Goal: Navigation & Orientation: Find specific page/section

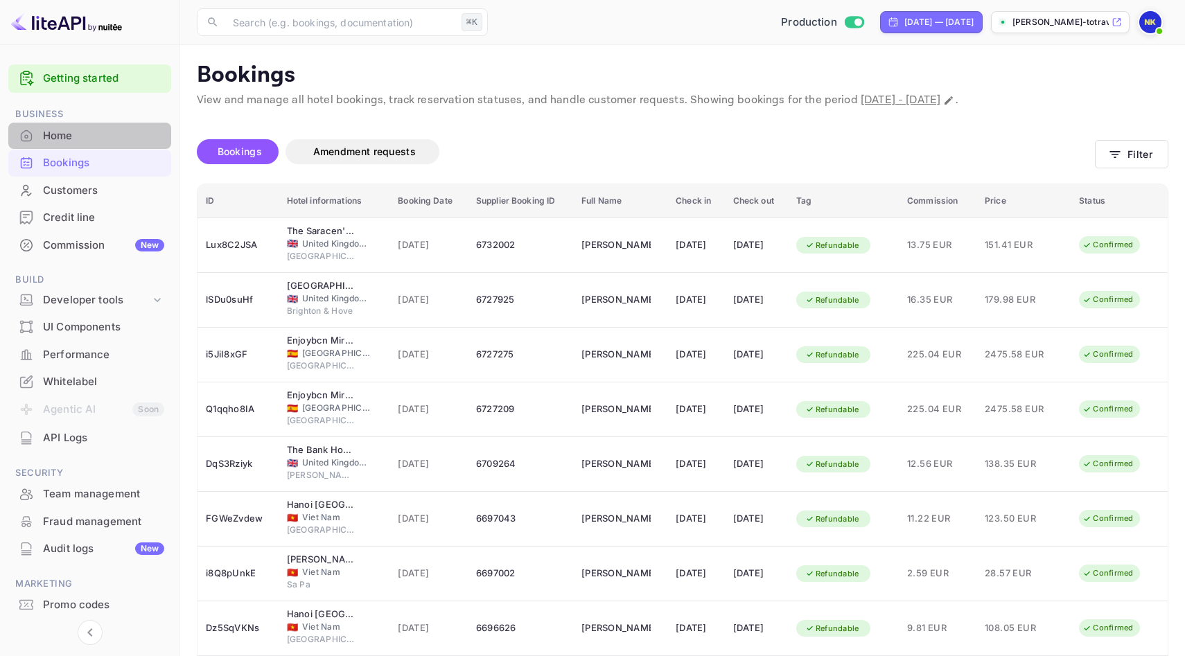
click at [60, 141] on div "Home" at bounding box center [103, 136] width 121 height 16
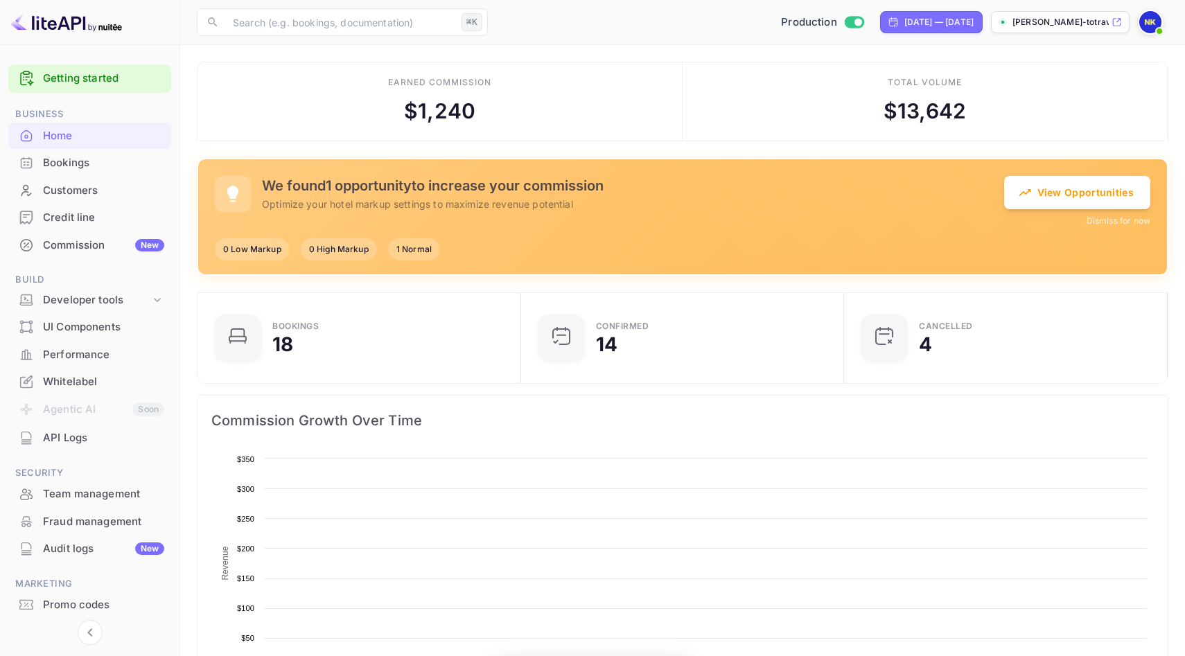
scroll to position [225, 315]
click at [89, 161] on div "Bookings" at bounding box center [103, 163] width 121 height 16
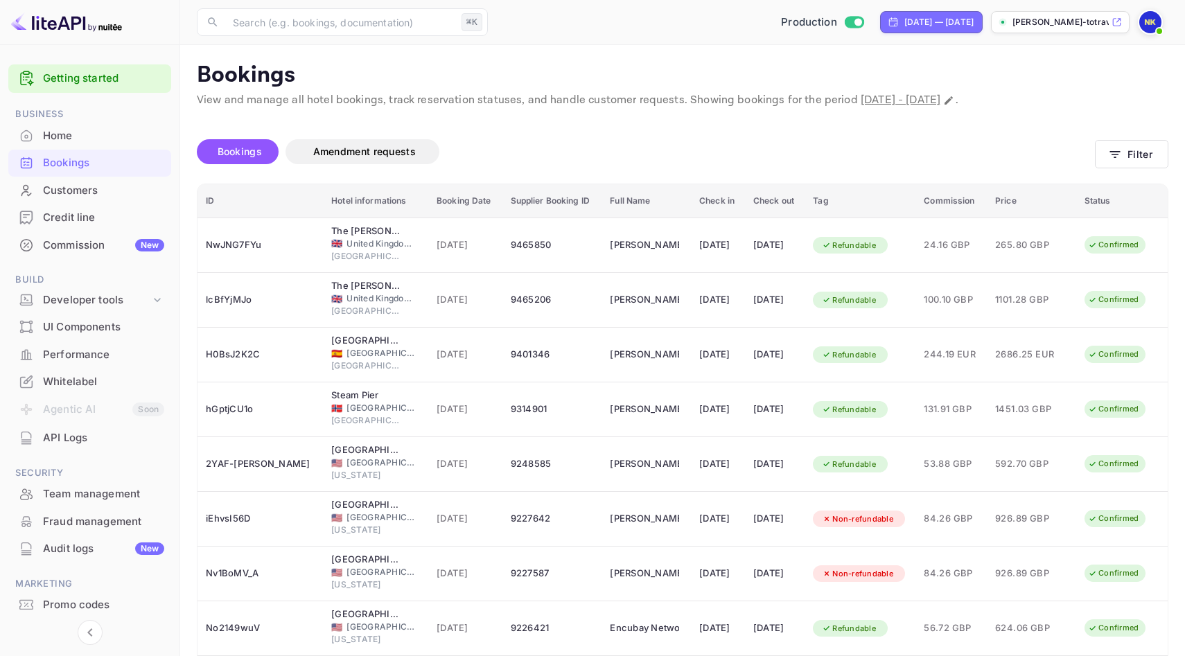
click at [73, 140] on div "Home" at bounding box center [103, 136] width 121 height 16
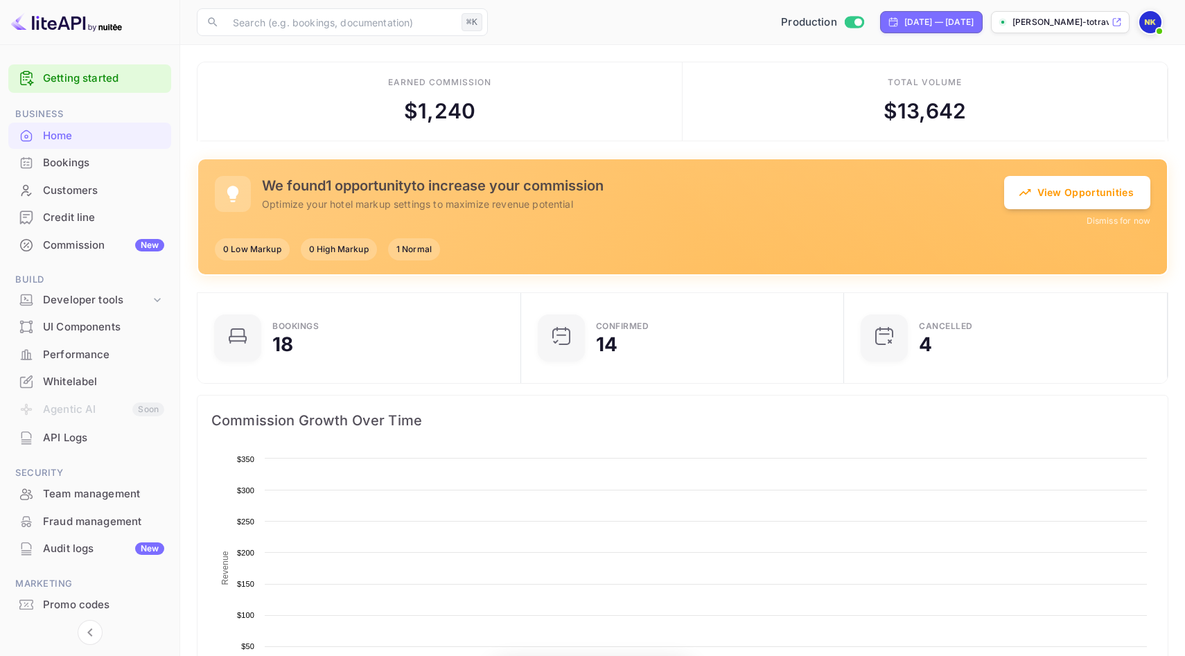
scroll to position [225, 315]
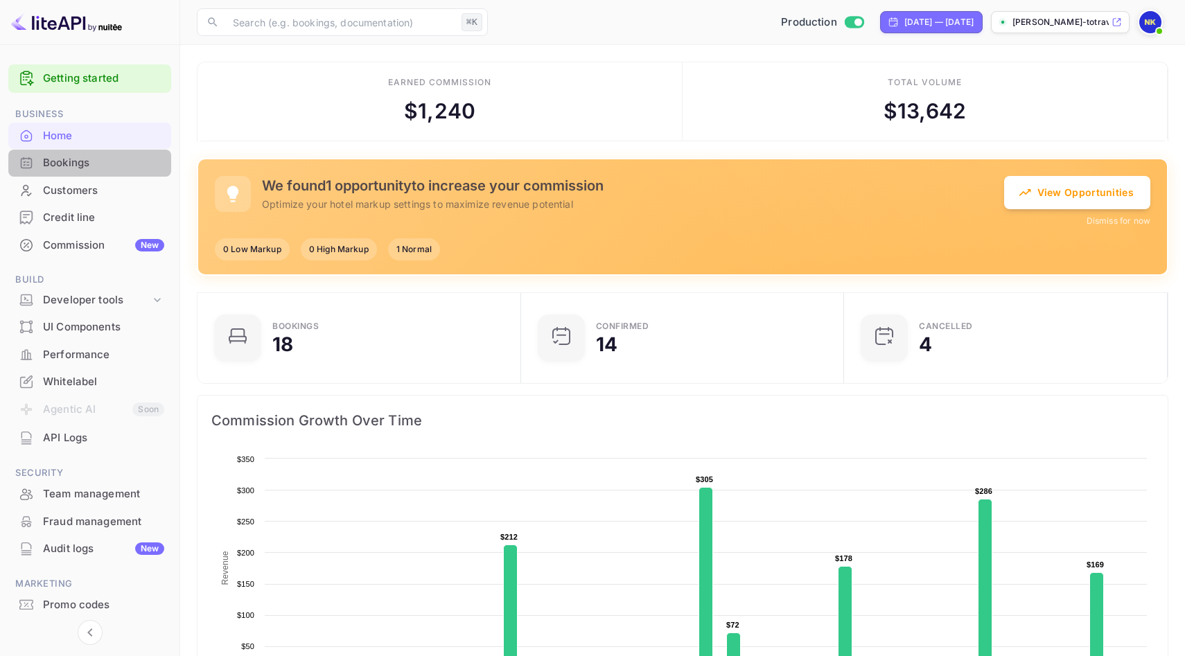
click at [79, 163] on div "Bookings" at bounding box center [103, 163] width 121 height 16
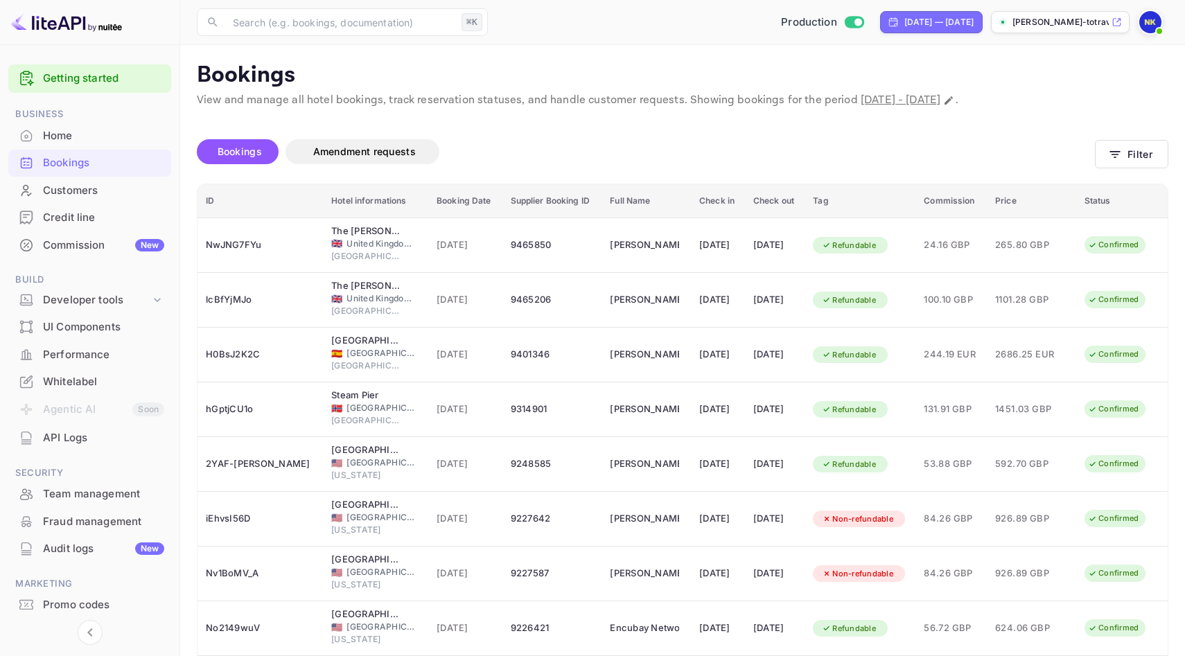
click at [87, 207] on div "Credit line" at bounding box center [89, 217] width 163 height 27
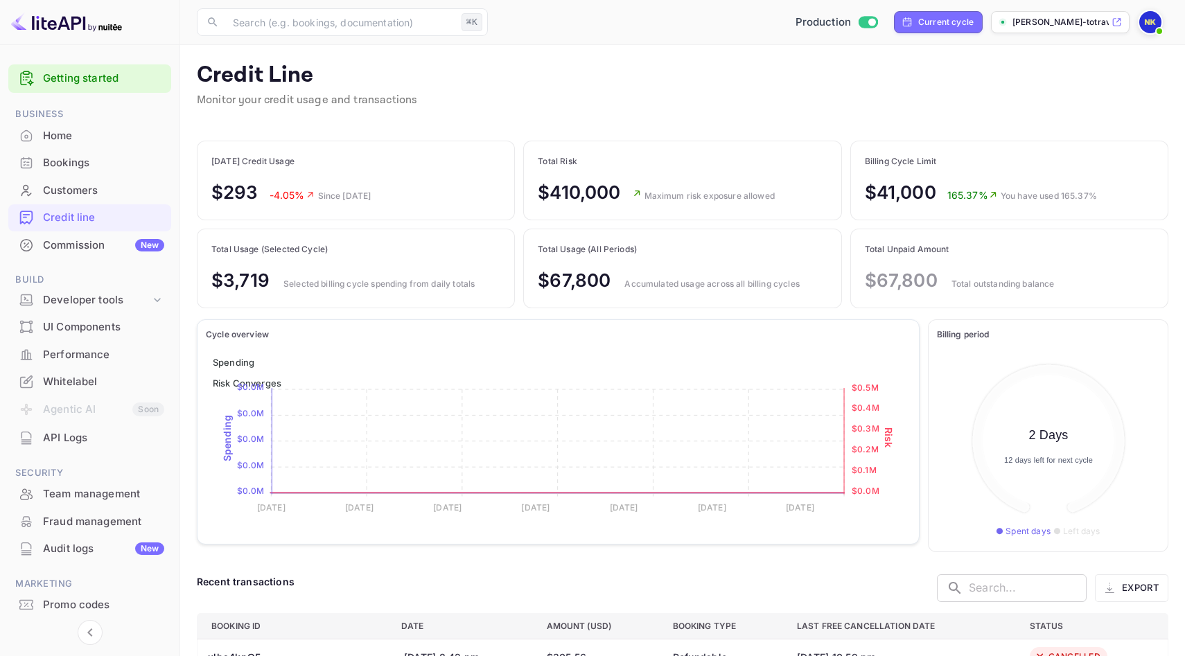
scroll to position [173, 222]
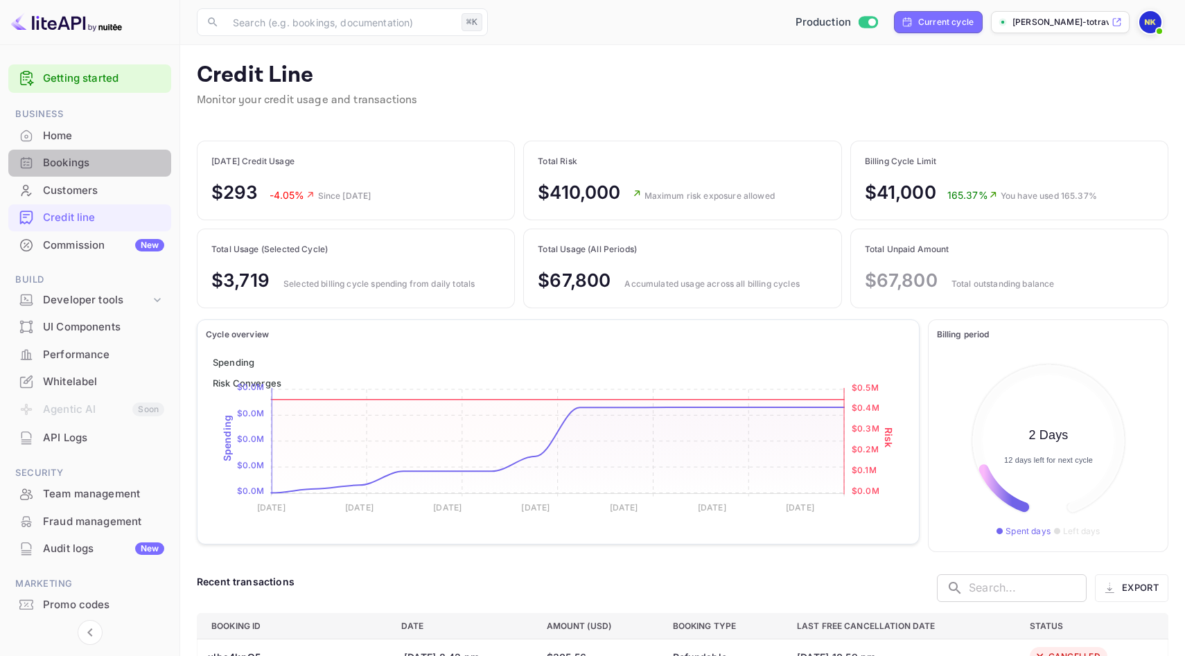
click at [68, 161] on div "Bookings" at bounding box center [103, 163] width 121 height 16
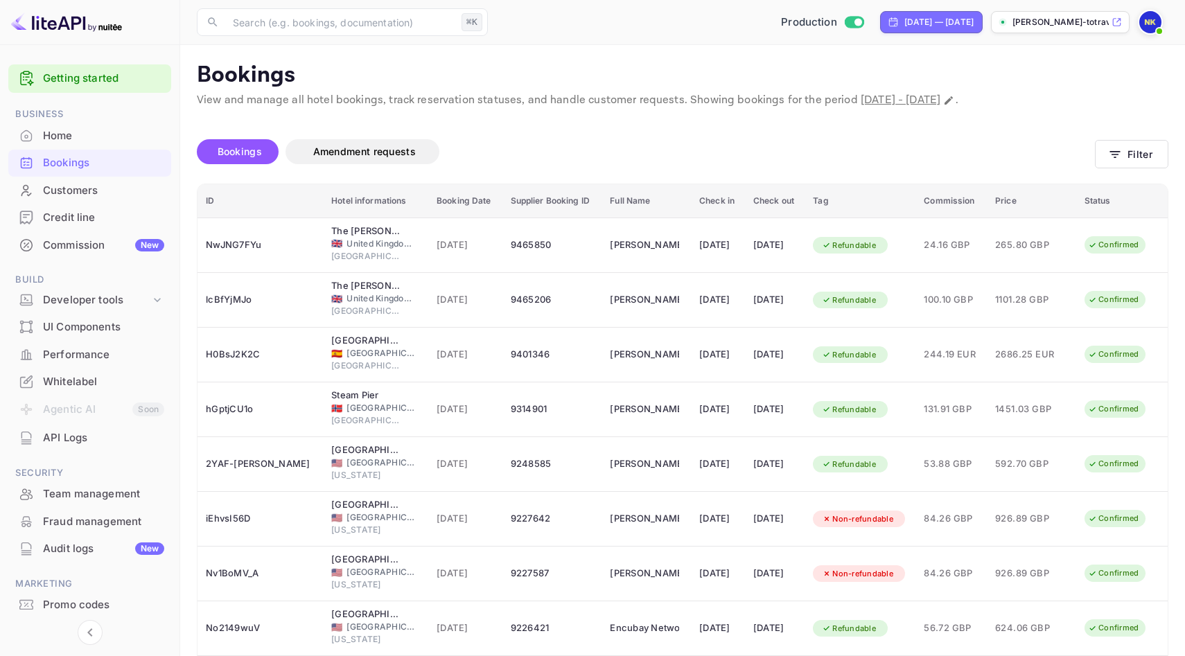
click at [103, 132] on div "Home" at bounding box center [103, 136] width 121 height 16
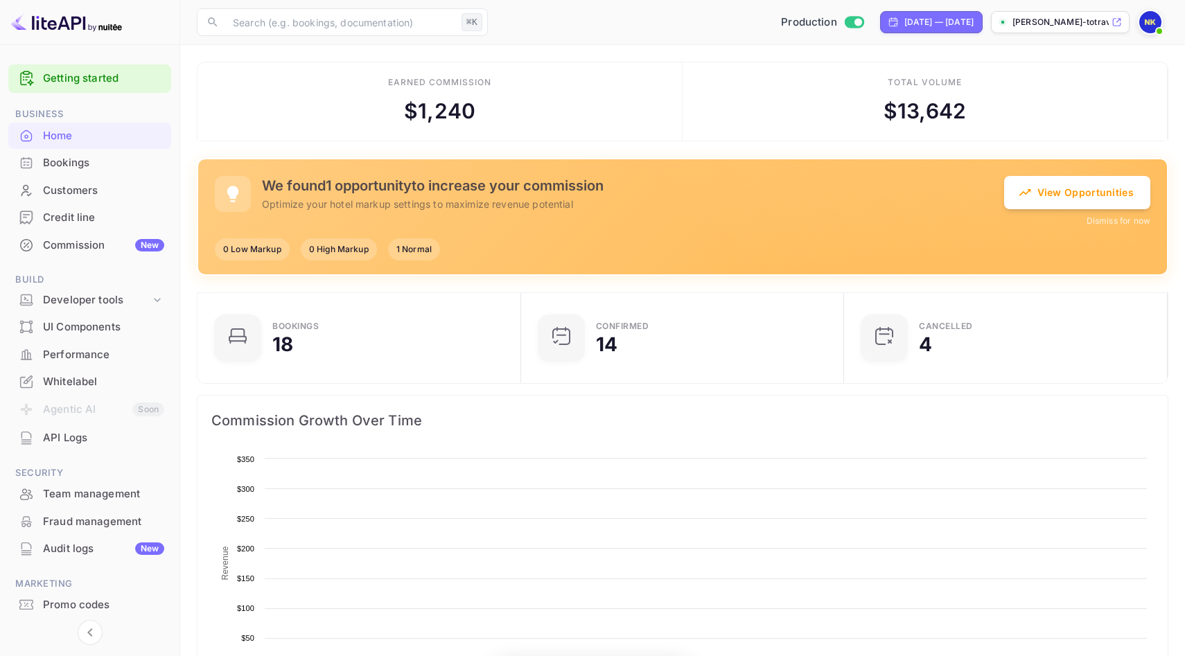
scroll to position [225, 315]
click at [106, 162] on div "Bookings" at bounding box center [103, 163] width 121 height 16
